Goal: Complete application form

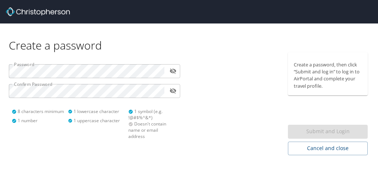
click at [225, 130] on div at bounding box center [236, 104] width 94 height 103
click at [325, 129] on div "Submit and Login" at bounding box center [328, 132] width 80 height 14
click at [319, 77] on p "Create a password, then click “Submit and log in” to log in to AirPortal and co…" at bounding box center [327, 75] width 68 height 28
click at [82, 116] on div "1 lowercase character 1 uppercase character" at bounding box center [96, 123] width 56 height 31
click at [82, 113] on div "1 lowercase character" at bounding box center [96, 111] width 56 height 6
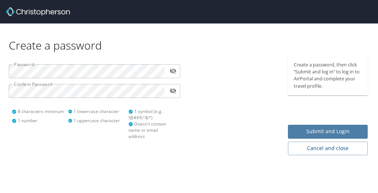
click at [319, 133] on span "Submit and Login" at bounding box center [327, 131] width 68 height 9
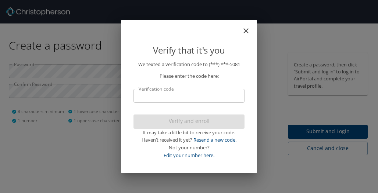
click at [227, 94] on input "Verification code" at bounding box center [188, 96] width 111 height 14
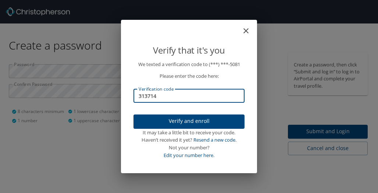
type input "313714"
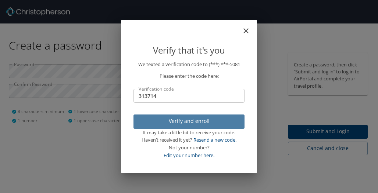
click at [194, 122] on span "Verify and enroll" at bounding box center [188, 121] width 99 height 9
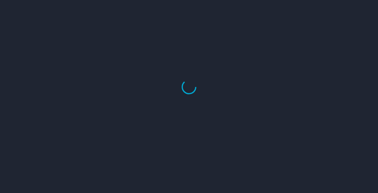
select select "US"
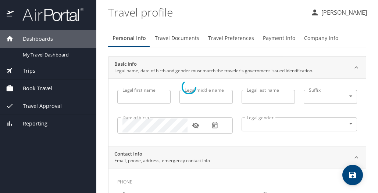
type input "Guy"
type input "SanMiguel"
type input "Male"
select select "US"
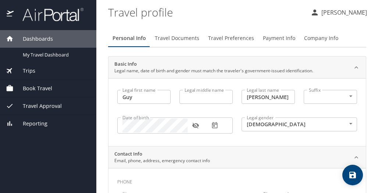
click at [237, 134] on div "Legal gender Male Male Legal gender" at bounding box center [299, 125] width 124 height 30
click at [190, 119] on button "button" at bounding box center [195, 126] width 16 height 16
click at [240, 136] on div "Legal gender Male Male Legal gender" at bounding box center [299, 125] width 124 height 30
click at [177, 39] on span "Travel Documents" at bounding box center [177, 38] width 44 height 9
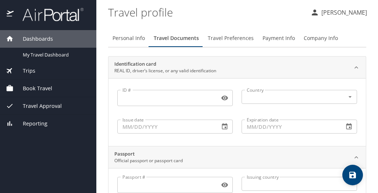
click at [223, 42] on span "Travel Preferences" at bounding box center [231, 38] width 46 height 9
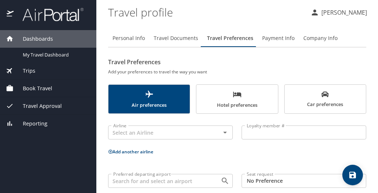
click at [270, 39] on span "Payment Info" at bounding box center [278, 38] width 32 height 9
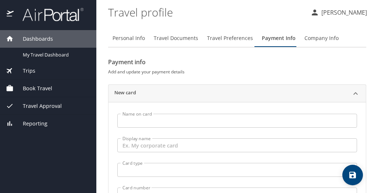
click at [27, 71] on span "Trips" at bounding box center [25, 71] width 22 height 8
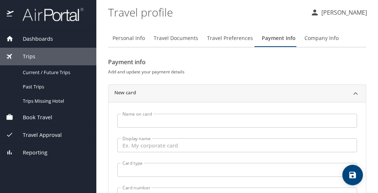
click at [38, 116] on span "Book Travel" at bounding box center [33, 117] width 39 height 8
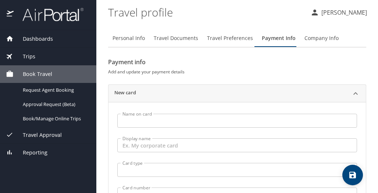
click at [39, 134] on span "Travel Approval" at bounding box center [38, 135] width 48 height 8
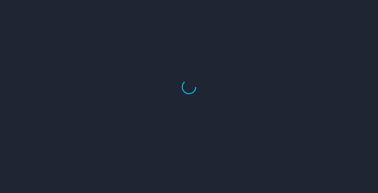
select select "US"
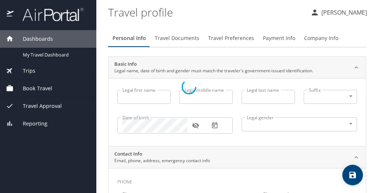
type input "Guy"
type input "[PERSON_NAME]"
type input "[DEMOGRAPHIC_DATA]"
select select "US"
